Goal: Task Accomplishment & Management: Complete application form

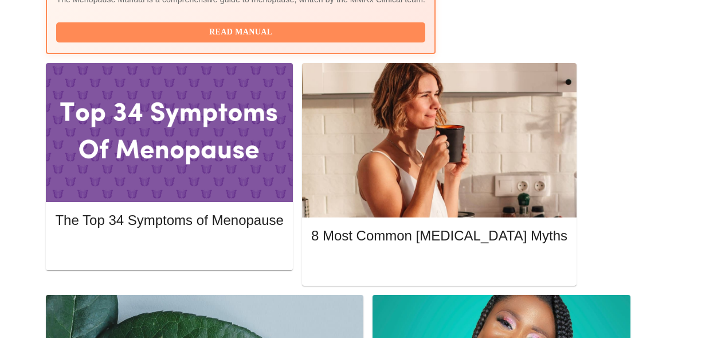
scroll to position [473, 0]
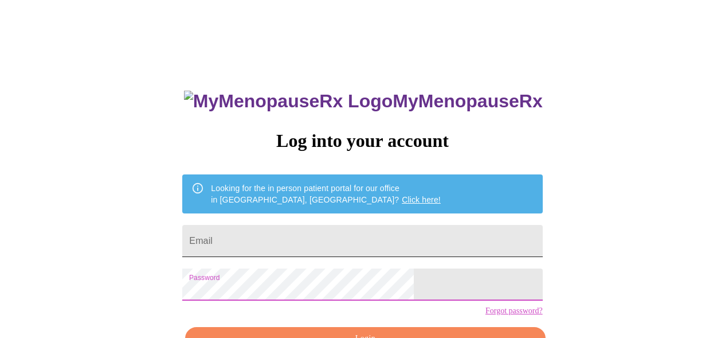
click at [436, 232] on input "Email" at bounding box center [362, 241] width 360 height 32
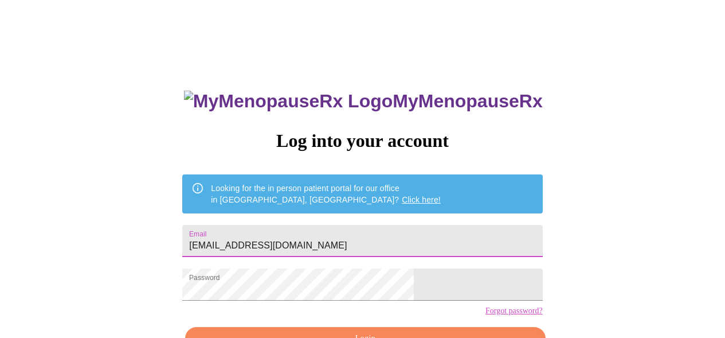
type input "gkteeple@yahoo.com"
click at [189, 248] on div "MyMenopauseRx Log into your account Looking for the in person patient portal fo…" at bounding box center [363, 207] width 716 height 405
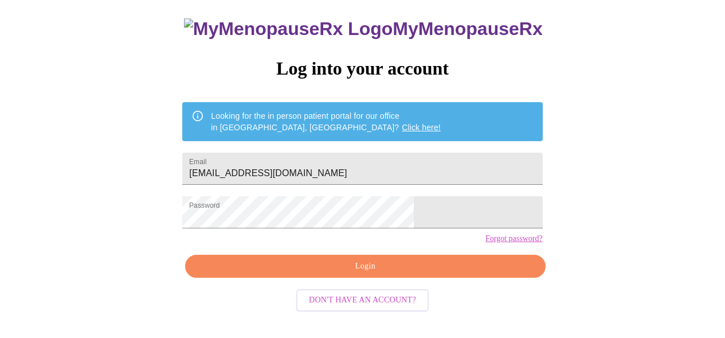
scroll to position [71, 0]
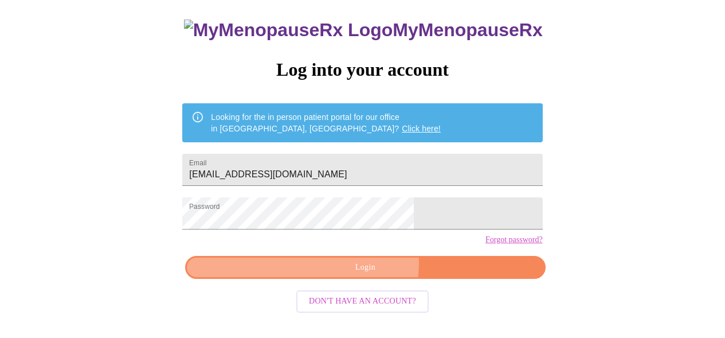
click at [367, 275] on span "Login" at bounding box center [365, 267] width 334 height 14
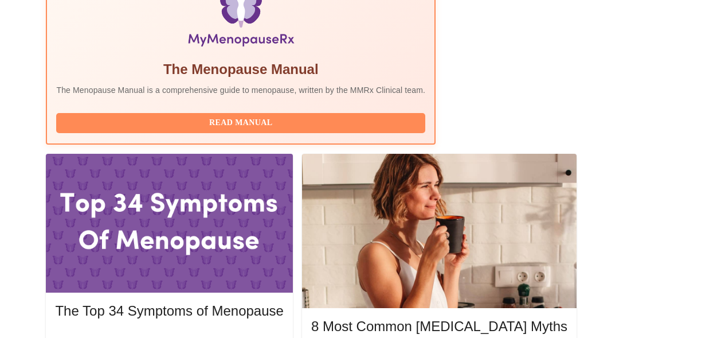
scroll to position [417, 0]
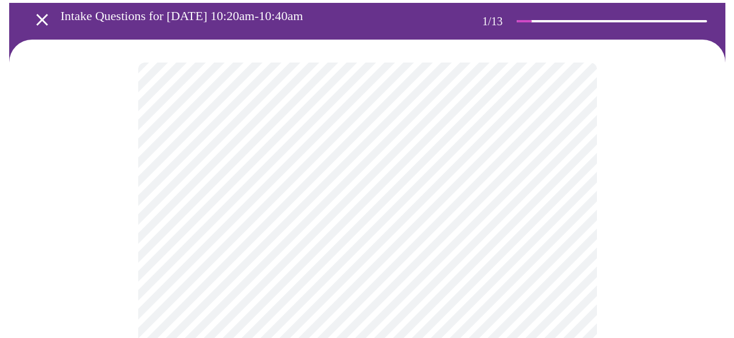
scroll to position [65, 0]
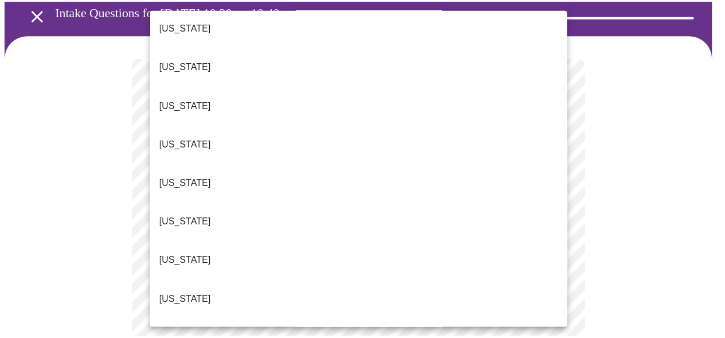
scroll to position [162, 0]
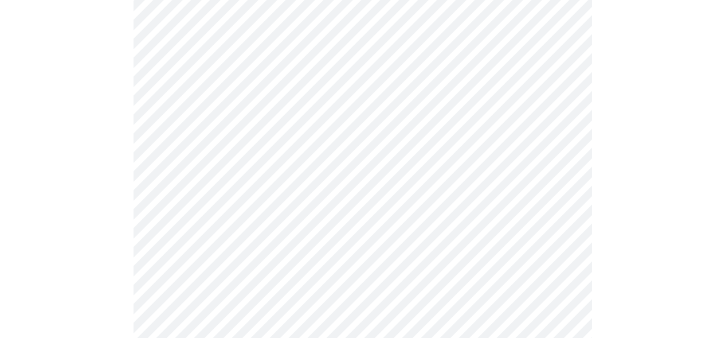
scroll to position [185, 0]
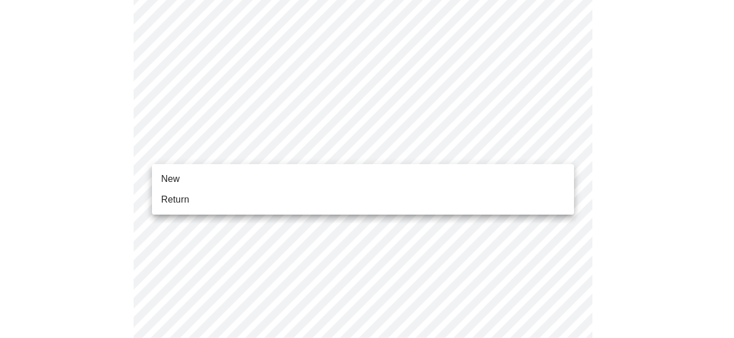
click at [392, 199] on li "Return" at bounding box center [363, 199] width 422 height 21
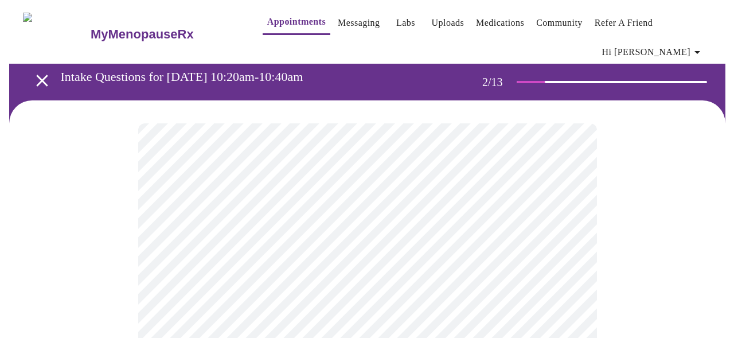
scroll to position [5, 0]
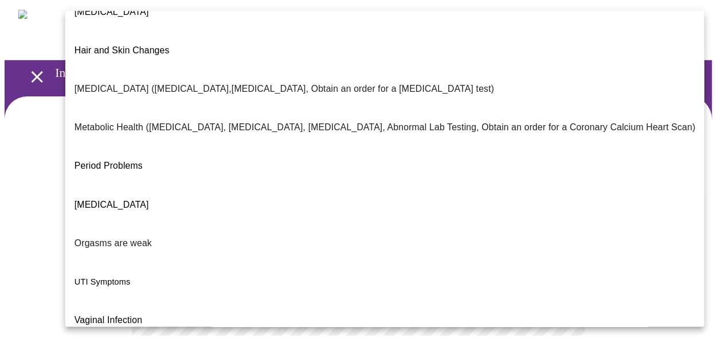
scroll to position [256, 0]
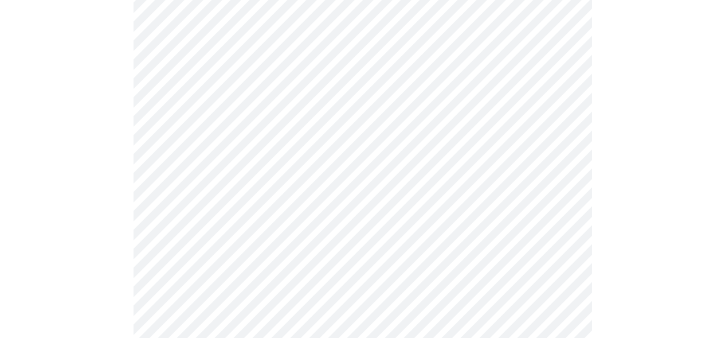
scroll to position [142, 0]
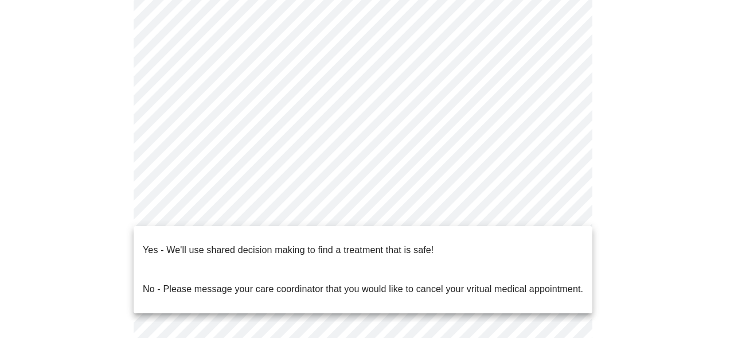
click at [553, 210] on body "MyMenopauseRx Appointments Messaging Labs Uploads Medications Community Refer a…" at bounding box center [367, 211] width 725 height 697
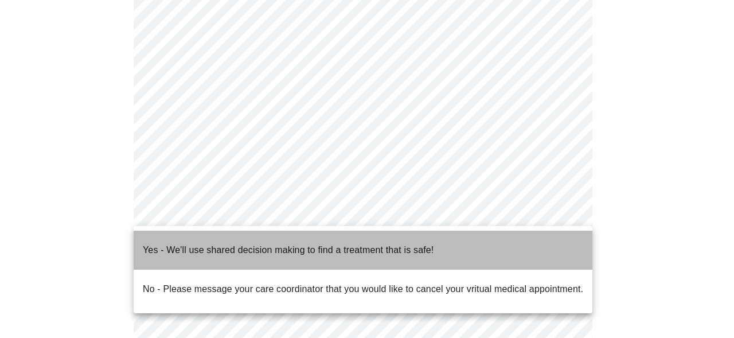
click at [536, 248] on li "Yes - We'll use shared decision making to find a treatment that is safe!" at bounding box center [363, 249] width 459 height 39
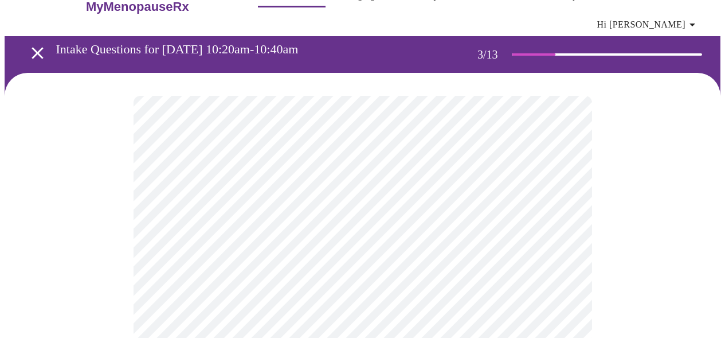
scroll to position [42, 0]
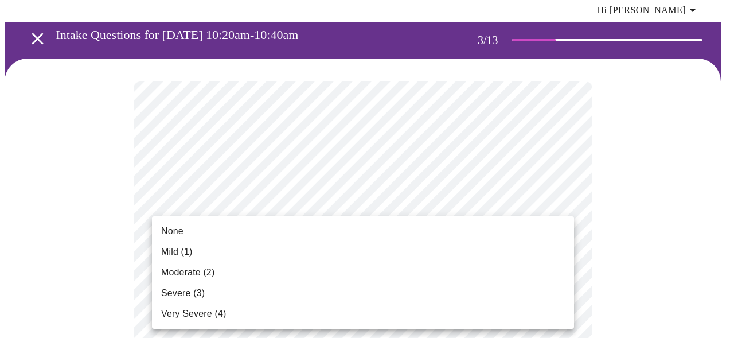
click at [437, 232] on li "None" at bounding box center [363, 231] width 422 height 21
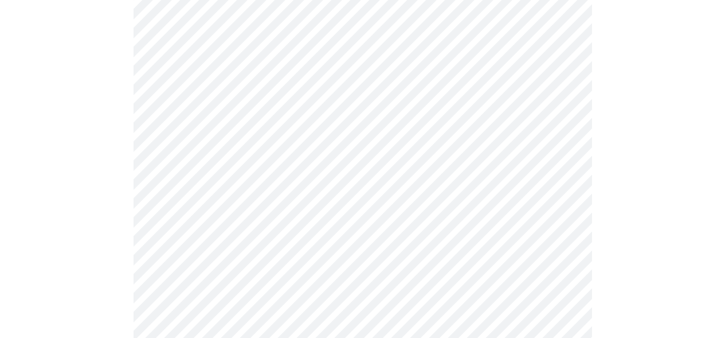
scroll to position [175, 0]
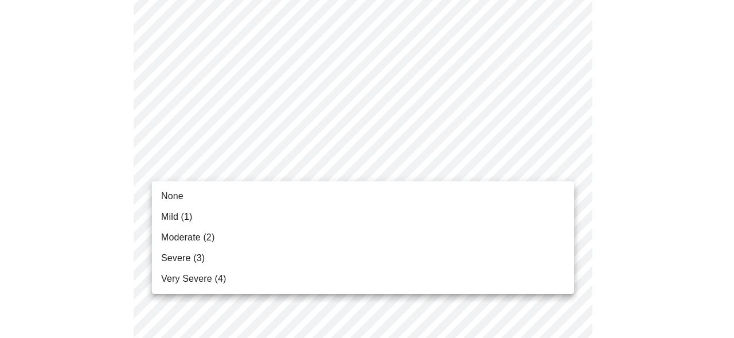
click at [495, 196] on li "None" at bounding box center [363, 196] width 422 height 21
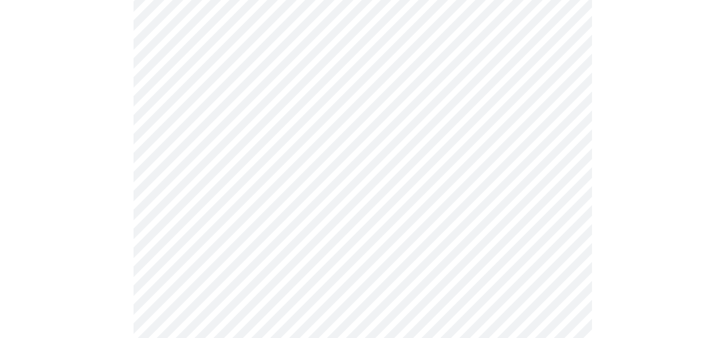
scroll to position [280, 0]
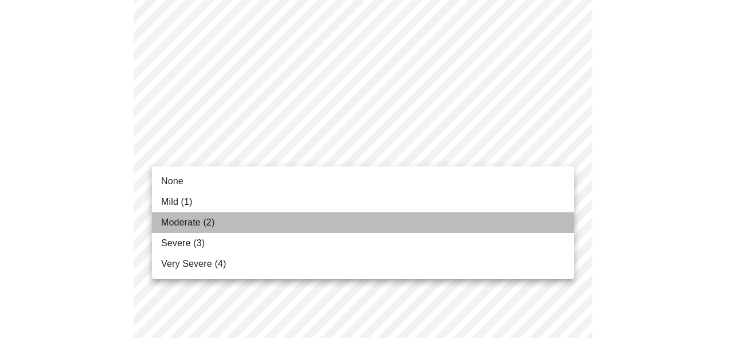
click at [531, 215] on li "Moderate (2)" at bounding box center [363, 222] width 422 height 21
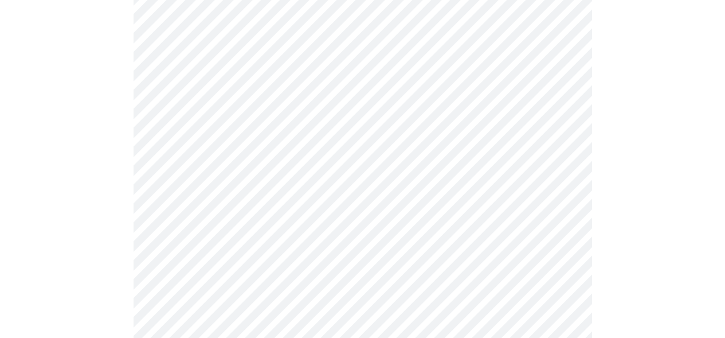
scroll to position [342, 0]
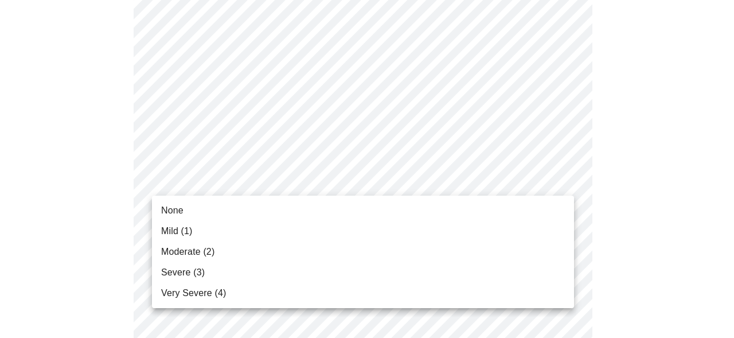
click at [532, 232] on li "Mild (1)" at bounding box center [363, 231] width 422 height 21
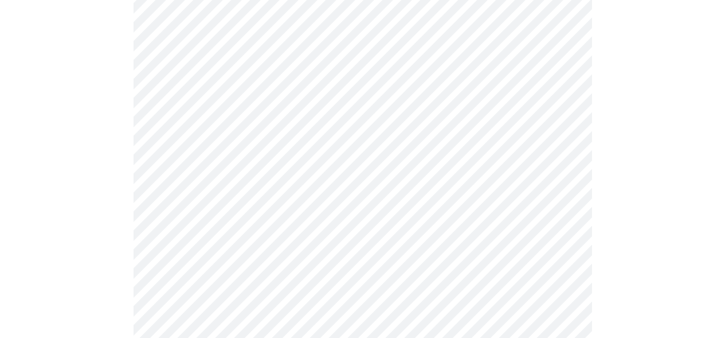
scroll to position [463, 0]
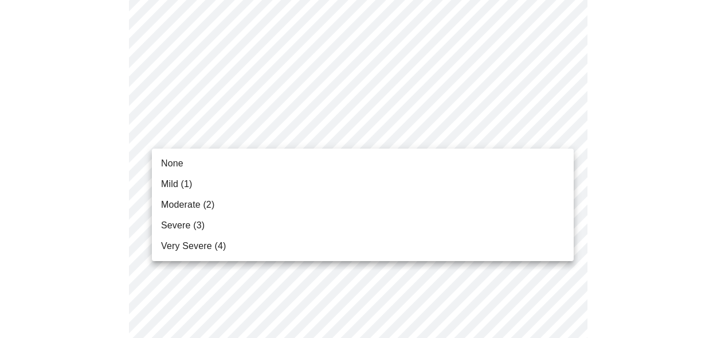
click at [541, 130] on body "MyMenopauseRx Appointments Messaging Labs Uploads Medications Community Refer a…" at bounding box center [363, 277] width 716 height 1473
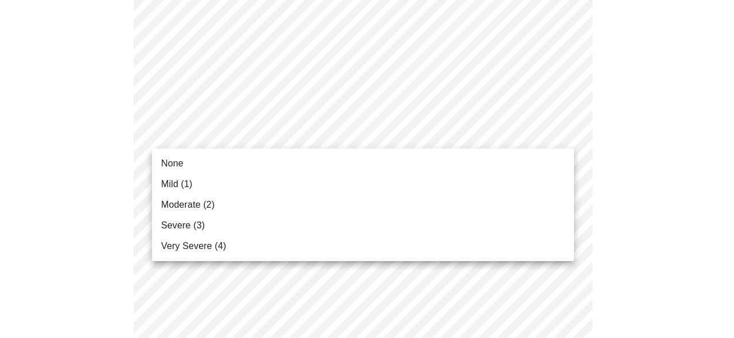
click at [538, 187] on li "Mild (1)" at bounding box center [363, 184] width 422 height 21
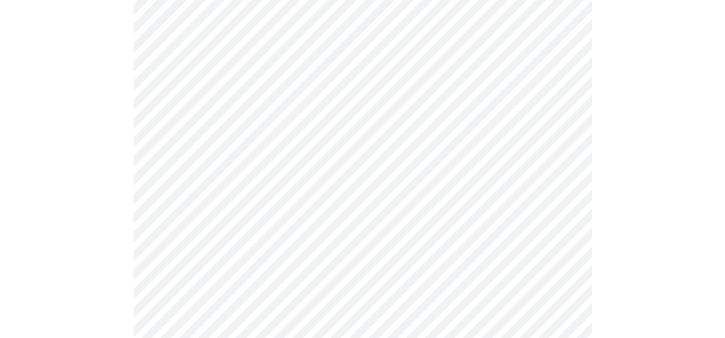
scroll to position [529, 0]
click at [543, 146] on body "MyMenopauseRx Appointments Messaging Labs Uploads Medications Community Refer a…" at bounding box center [363, 203] width 716 height 1457
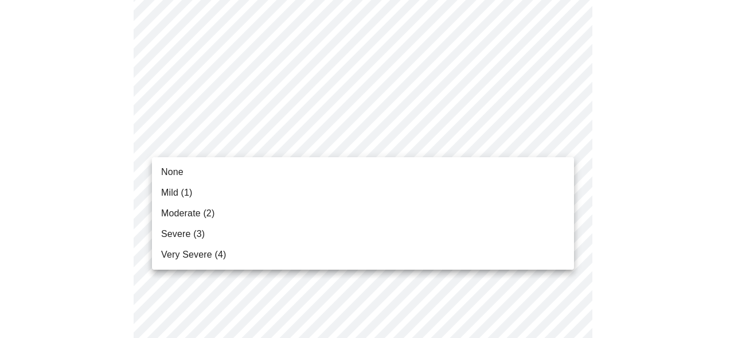
click at [536, 173] on li "None" at bounding box center [363, 172] width 422 height 21
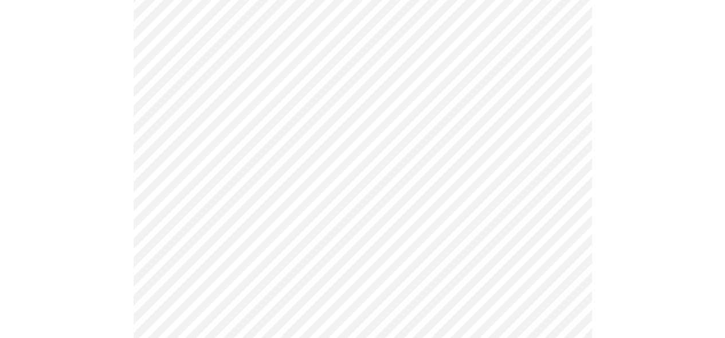
scroll to position [612, 0]
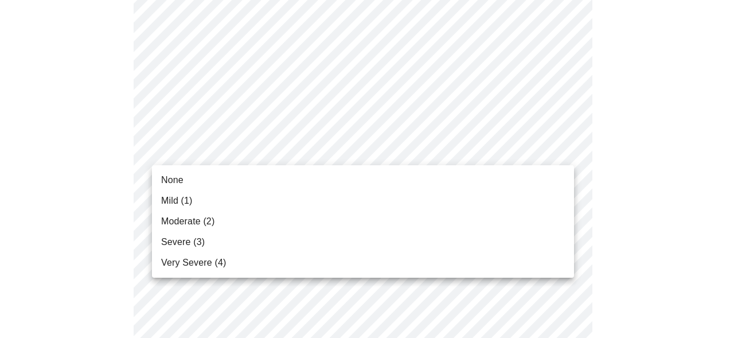
click at [542, 157] on body "MyMenopauseRx Appointments Messaging Labs Uploads Medications Community Refer a…" at bounding box center [367, 114] width 725 height 1442
click at [534, 199] on li "Mild (1)" at bounding box center [363, 200] width 422 height 21
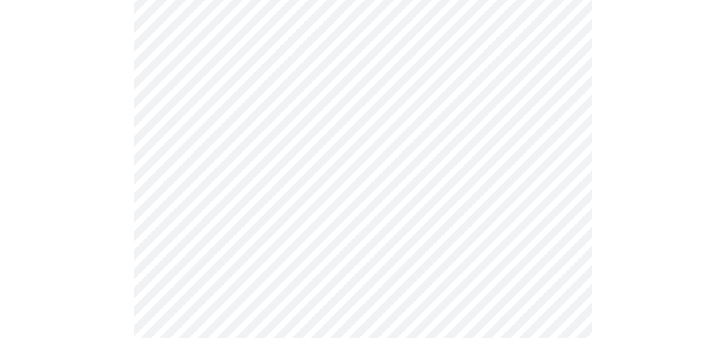
scroll to position [679, 0]
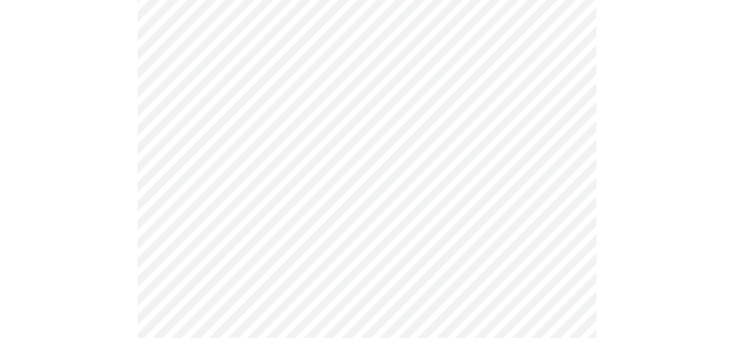
click at [539, 178] on body "MyMenopauseRx Appointments Messaging Labs Uploads Medications Community Refer a…" at bounding box center [367, 38] width 725 height 1426
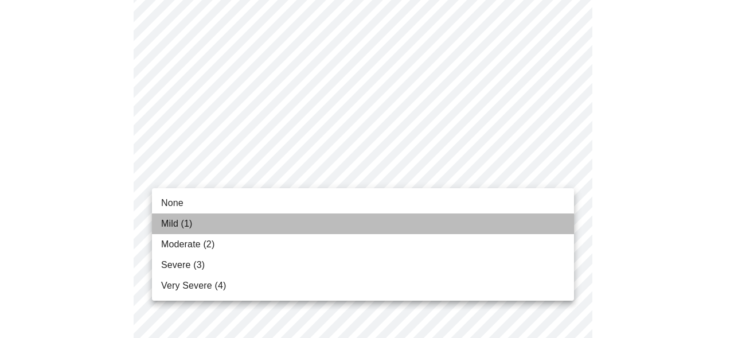
click at [533, 224] on li "Mild (1)" at bounding box center [363, 223] width 422 height 21
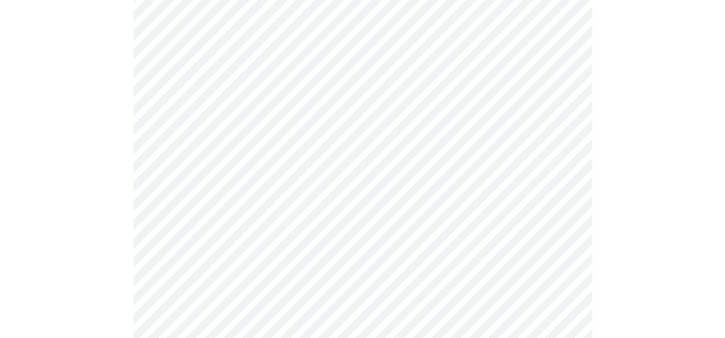
scroll to position [776, 0]
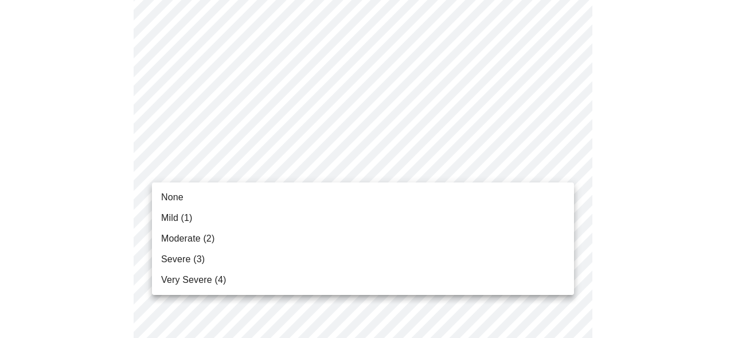
click at [540, 212] on li "Mild (1)" at bounding box center [363, 218] width 422 height 21
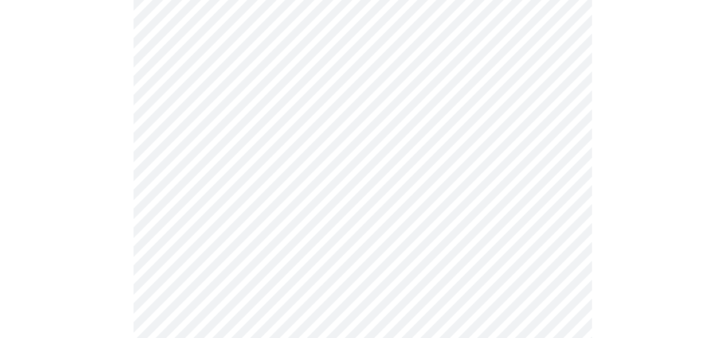
scroll to position [862, 0]
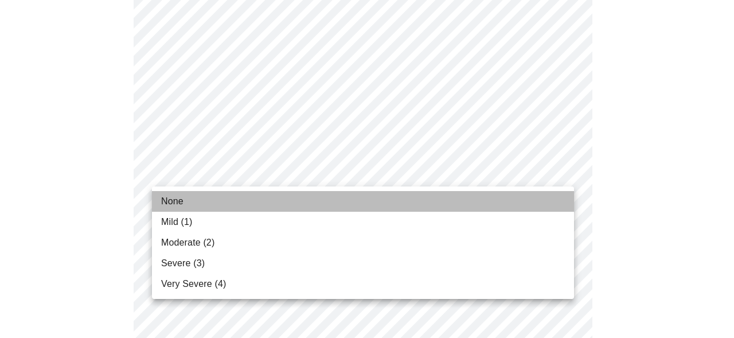
click at [538, 202] on li "None" at bounding box center [363, 201] width 422 height 21
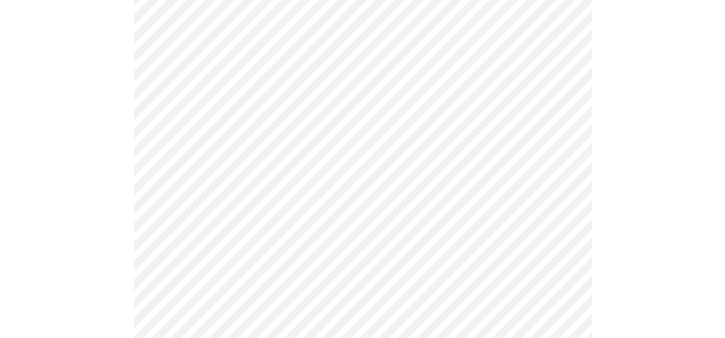
scroll to position [967, 0]
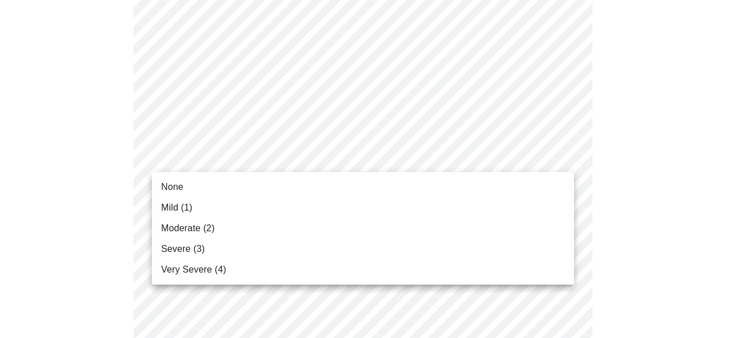
click at [527, 228] on li "Moderate (2)" at bounding box center [363, 228] width 422 height 21
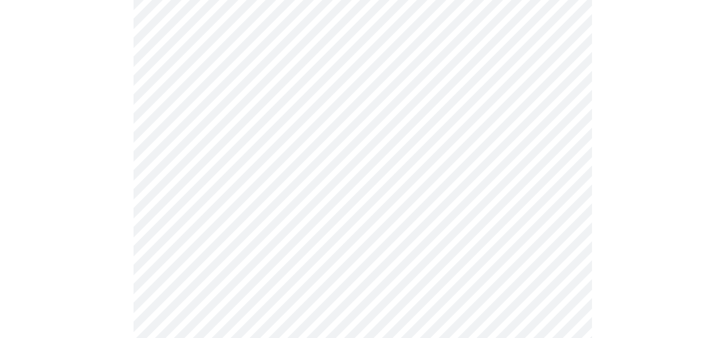
scroll to position [526, 0]
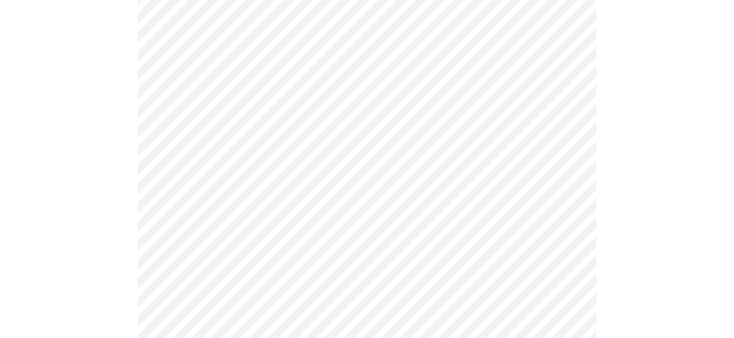
click at [529, 130] on body "MyMenopauseRx Appointments Messaging Labs Uploads Medications Community Refer a…" at bounding box center [367, 27] width 725 height 1098
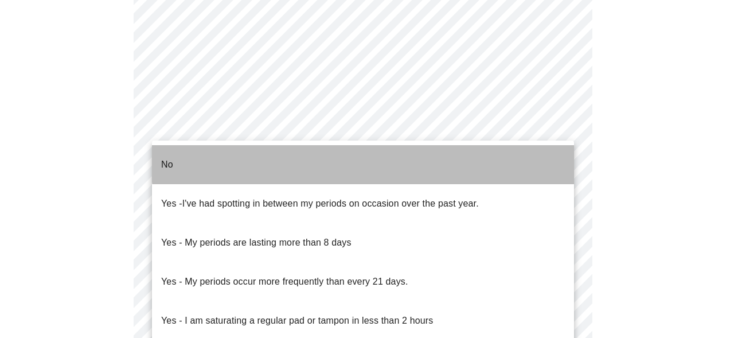
click at [523, 146] on li "No" at bounding box center [363, 164] width 422 height 39
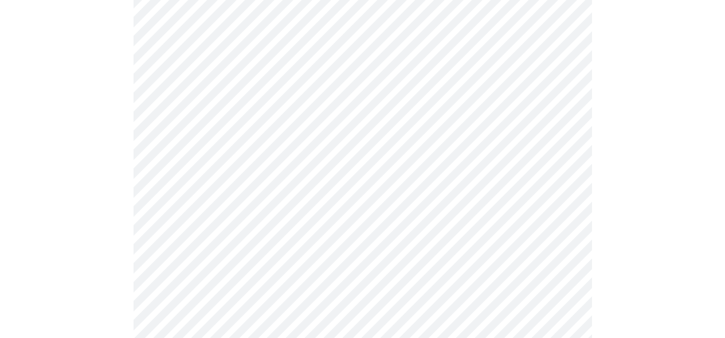
scroll to position [581, 0]
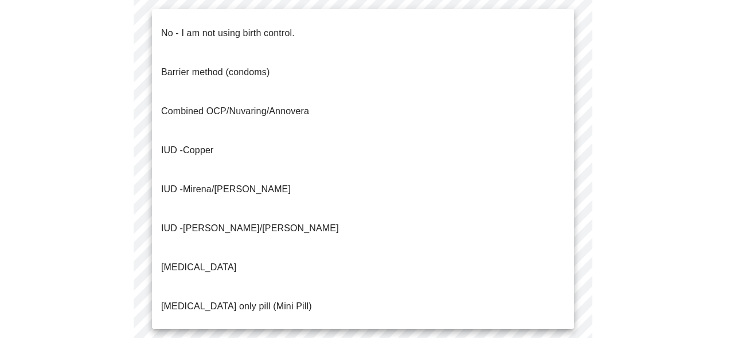
click at [551, 170] on li "IUD - Mirena/Liletta" at bounding box center [363, 189] width 422 height 39
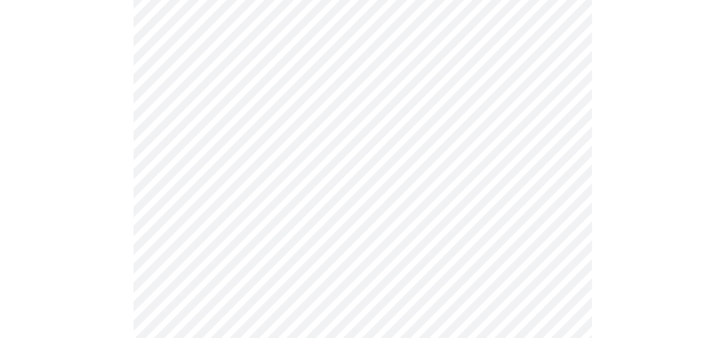
scroll to position [677, 0]
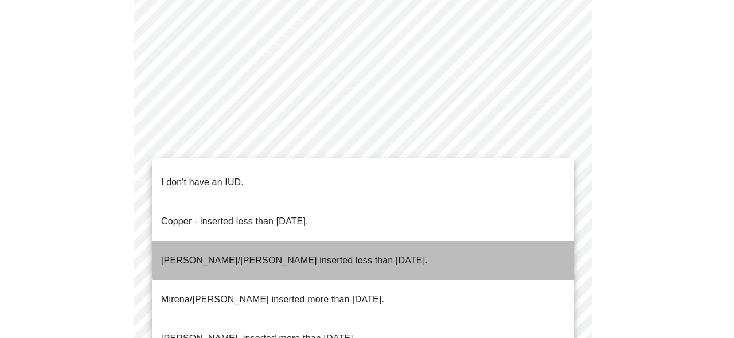
click at [536, 241] on li "Mirena/Liletta inserted less than 5 years ago." at bounding box center [363, 260] width 422 height 39
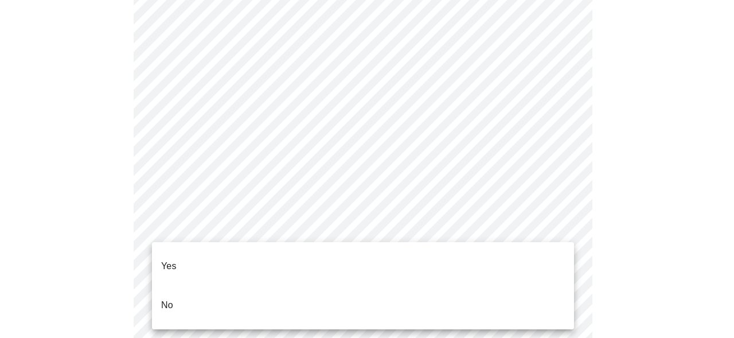
click at [537, 261] on li "Yes" at bounding box center [363, 265] width 422 height 39
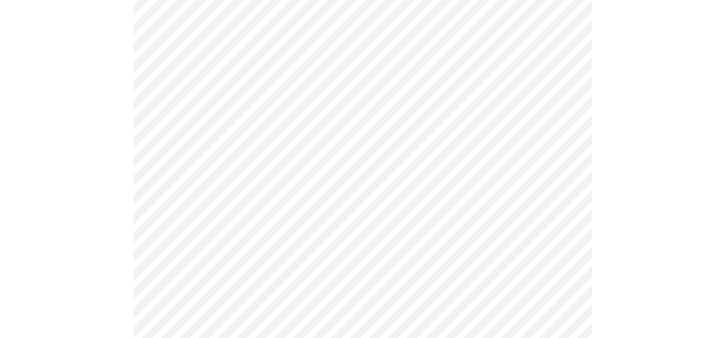
scroll to position [2981, 0]
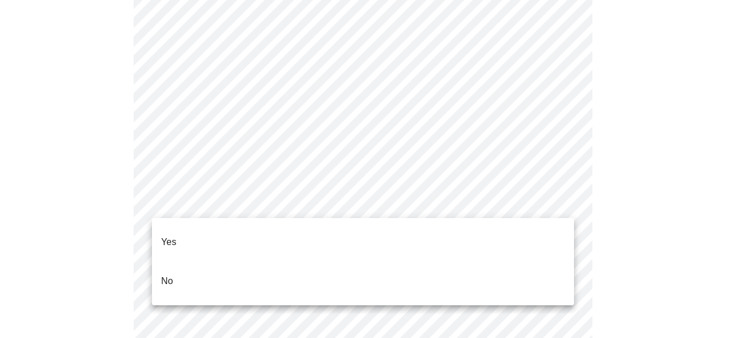
click at [438, 224] on li "Yes" at bounding box center [363, 241] width 422 height 39
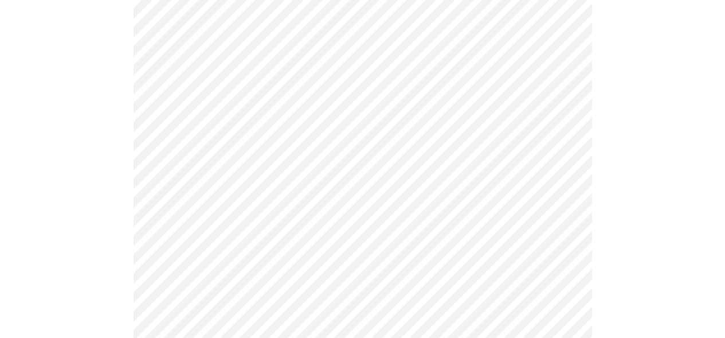
scroll to position [3067, 0]
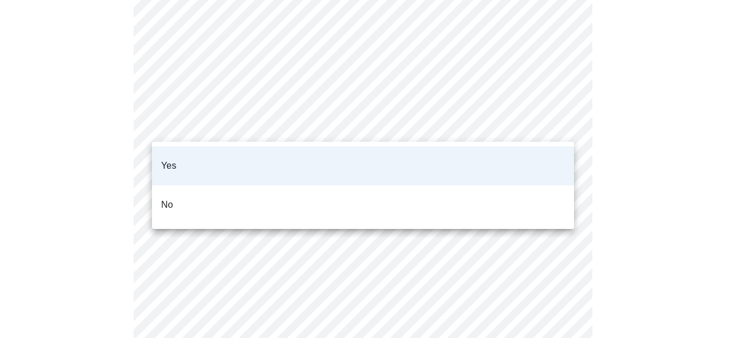
click at [529, 187] on li "No" at bounding box center [363, 204] width 422 height 39
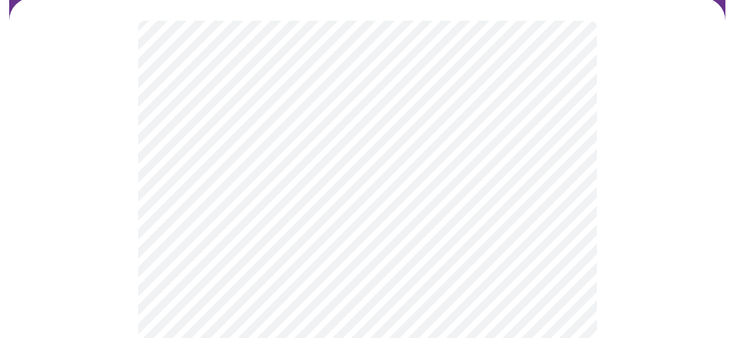
scroll to position [47, 0]
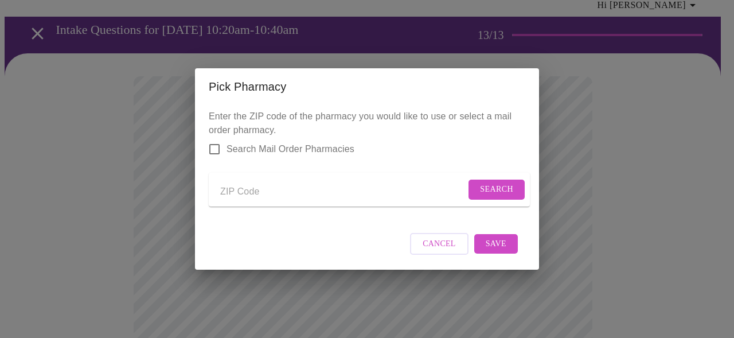
click at [218, 144] on input "Search Mail Order Pharmacies" at bounding box center [214, 149] width 24 height 24
checkbox input "true"
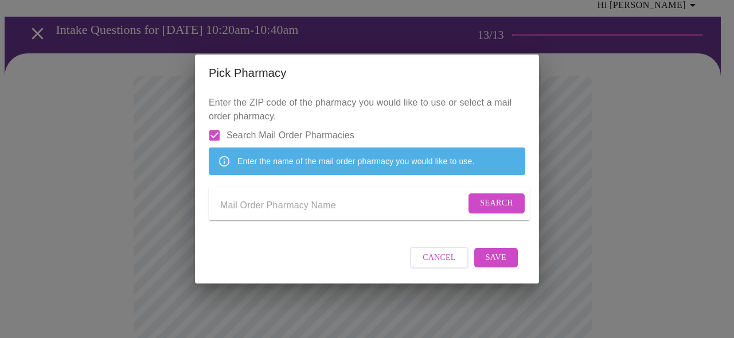
click at [275, 205] on input "Send a message to your care team" at bounding box center [342, 205] width 245 height 18
type input "Lilly direct"
click at [511, 190] on form "Lilly direct Search" at bounding box center [369, 203] width 321 height 34
click at [501, 210] on span "Search" at bounding box center [496, 203] width 33 height 14
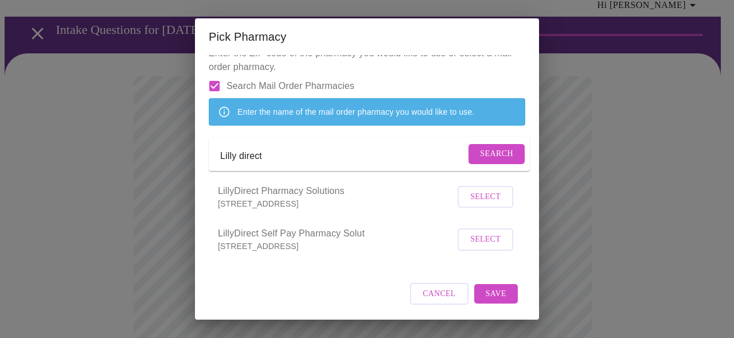
click at [479, 240] on span "Select" at bounding box center [485, 239] width 30 height 14
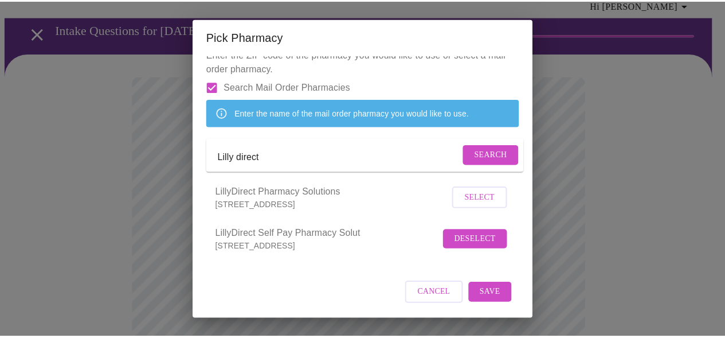
scroll to position [38, 0]
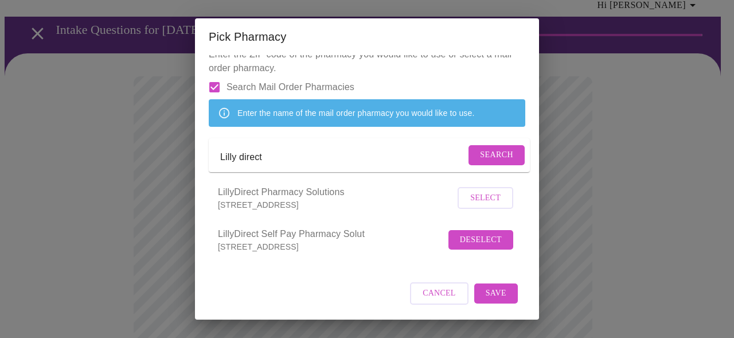
click at [499, 294] on button "Save" at bounding box center [496, 293] width 44 height 20
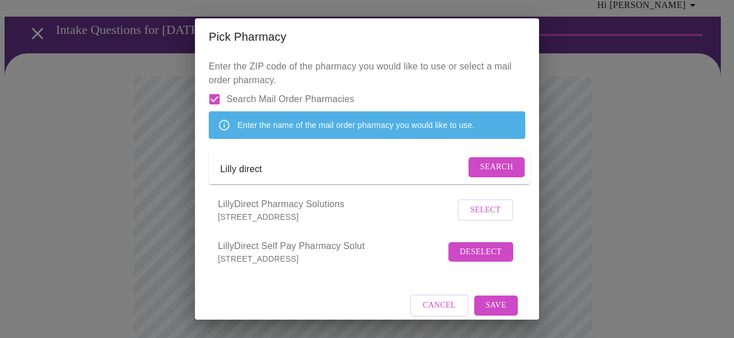
click at [213, 101] on input "Search Mail Order Pharmacies" at bounding box center [214, 99] width 24 height 24
checkbox input "false"
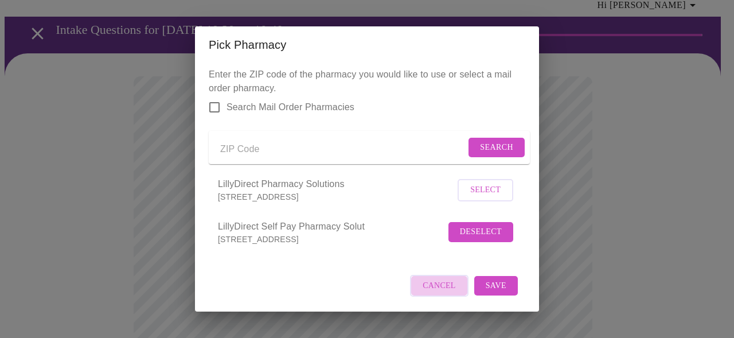
click at [443, 293] on span "Cancel" at bounding box center [438, 286] width 33 height 14
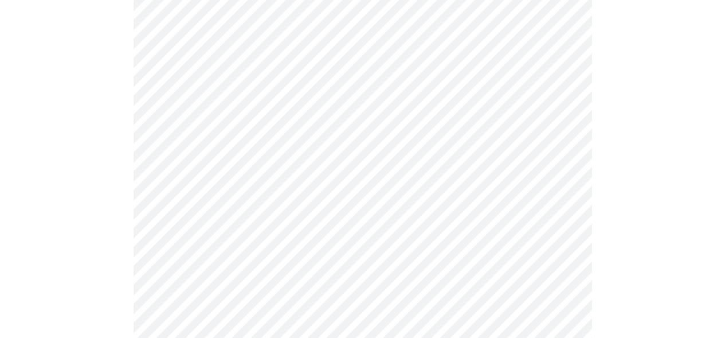
scroll to position [858, 0]
